Goal: Information Seeking & Learning: Learn about a topic

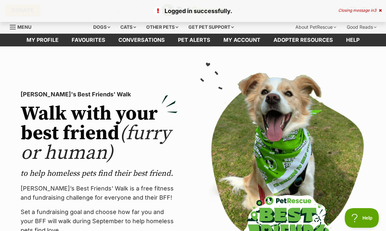
click at [102, 26] on div "Dogs" at bounding box center [102, 27] width 26 height 13
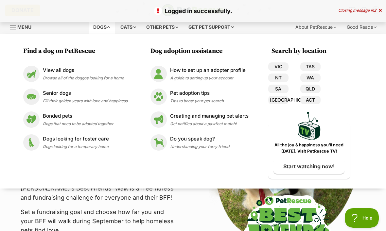
click at [76, 73] on p "View all dogs" at bounding box center [83, 71] width 81 height 8
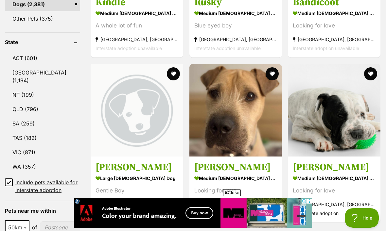
click at [26, 66] on link "NSW (1,194)" at bounding box center [42, 77] width 75 height 22
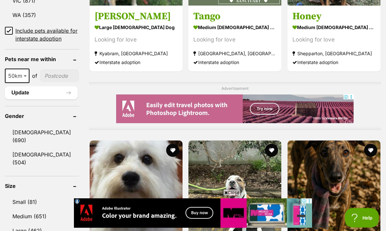
scroll to position [482, 0]
click at [24, 195] on link "Small (81)" at bounding box center [42, 202] width 74 height 14
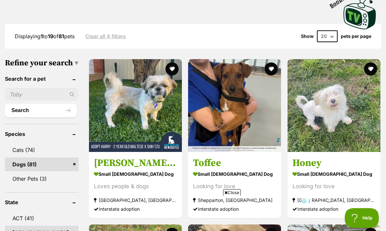
click at [312, 169] on strong "small [DEMOGRAPHIC_DATA] Dog" at bounding box center [333, 173] width 83 height 9
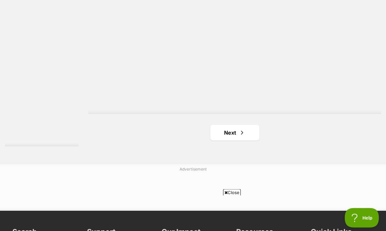
scroll to position [1527, 0]
click at [239, 137] on span "Next page" at bounding box center [242, 133] width 7 height 8
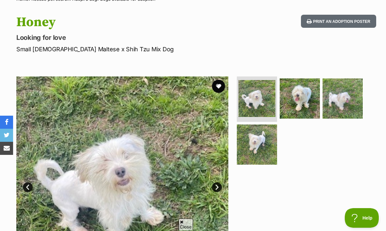
click at [217, 186] on link "Next" at bounding box center [217, 187] width 10 height 10
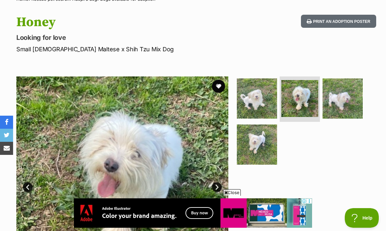
click at [219, 186] on link "Next" at bounding box center [217, 187] width 10 height 10
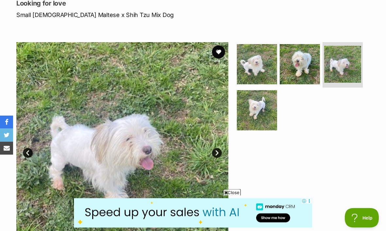
scroll to position [96, 0]
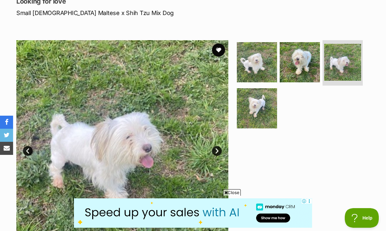
click at [215, 155] on link "Next" at bounding box center [217, 151] width 10 height 10
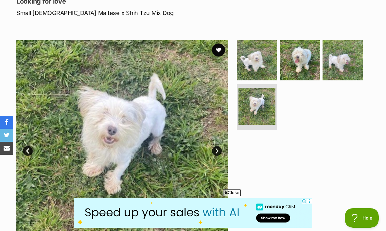
click at [216, 153] on link "Next" at bounding box center [217, 151] width 10 height 10
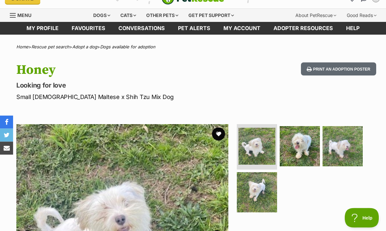
scroll to position [0, 0]
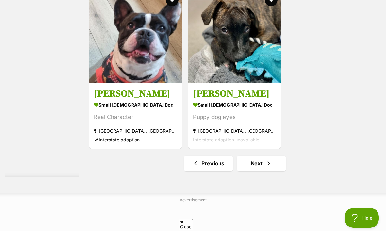
click at [253, 171] on link "Next" at bounding box center [261, 164] width 49 height 16
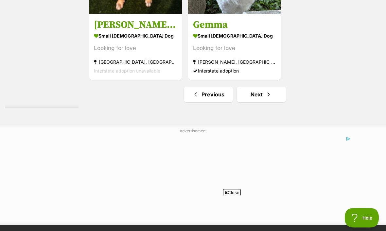
scroll to position [1548, 0]
click at [252, 102] on link "Next" at bounding box center [261, 95] width 49 height 16
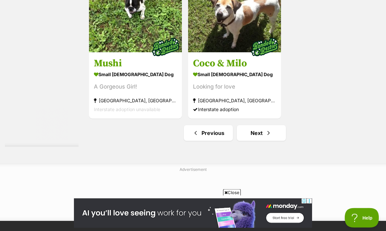
scroll to position [1448, 0]
click at [265, 137] on span "Next page" at bounding box center [268, 133] width 7 height 8
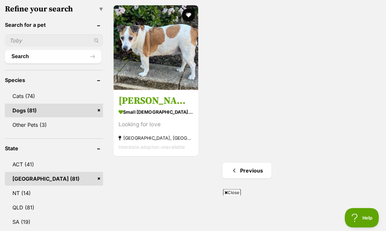
scroll to position [224, 0]
